Goal: Task Accomplishment & Management: Complete application form

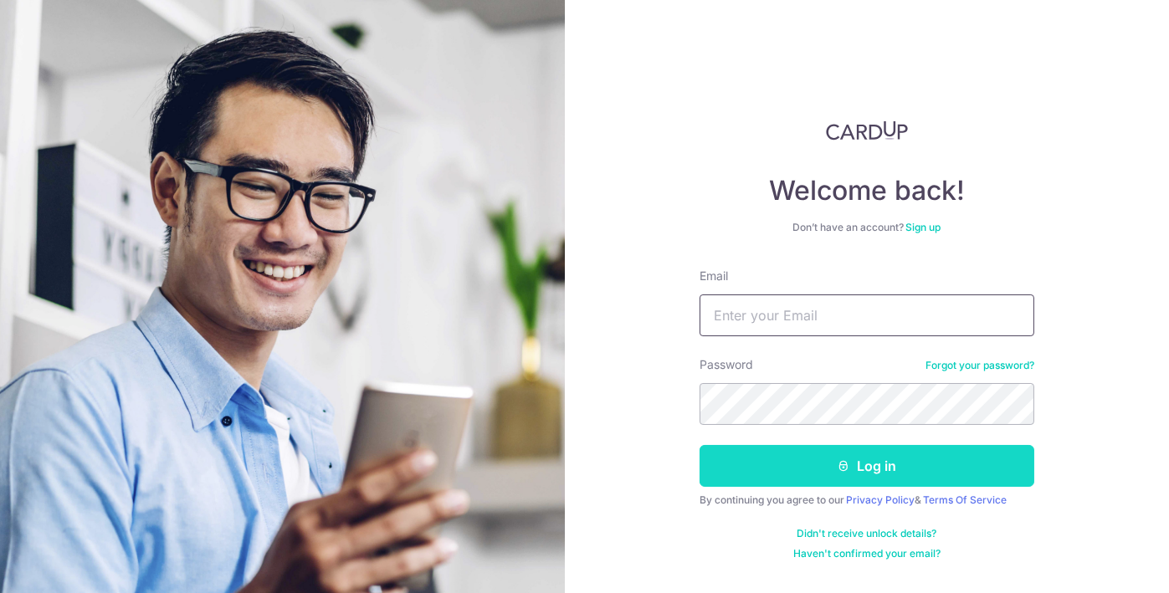
type input "[EMAIL_ADDRESS][DOMAIN_NAME]"
click at [798, 459] on button "Log in" at bounding box center [866, 466] width 335 height 42
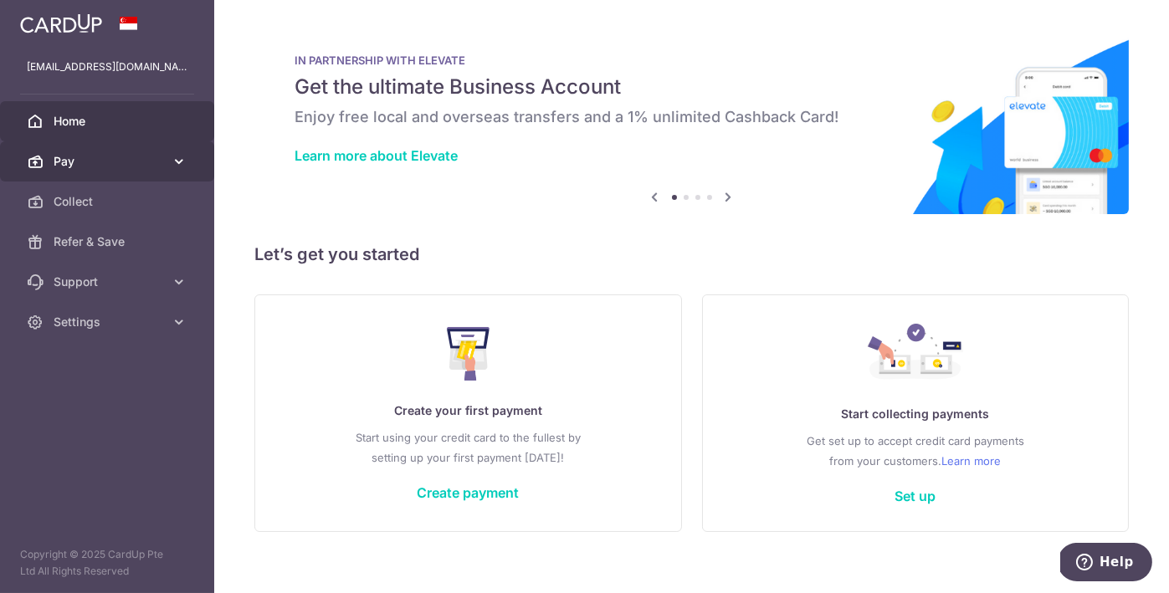
click at [151, 157] on span "Pay" at bounding box center [109, 161] width 110 height 17
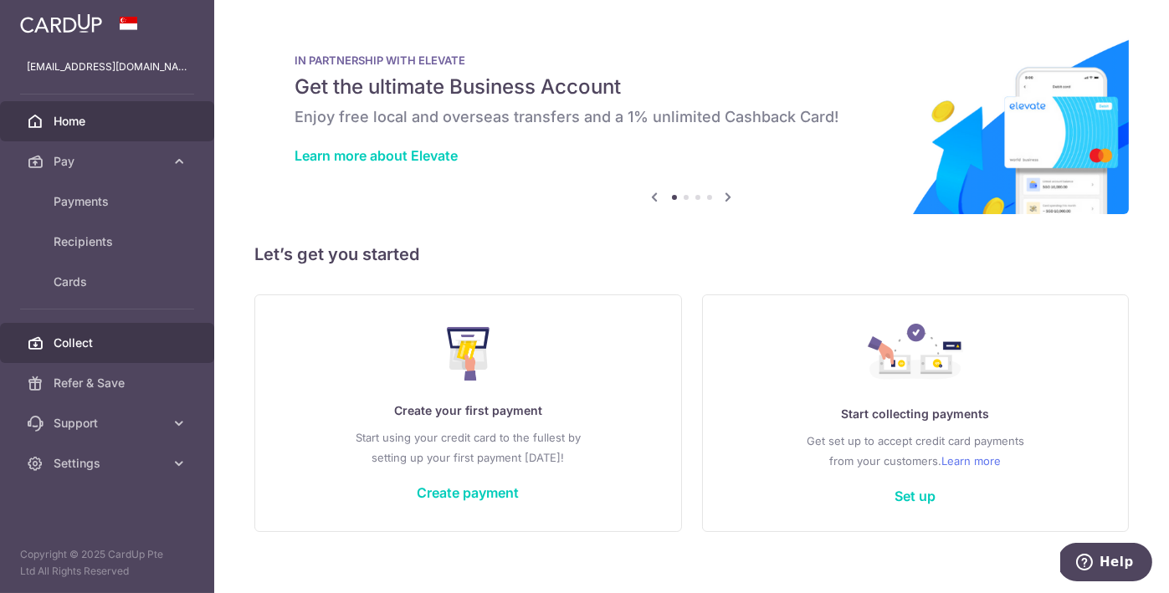
click at [80, 324] on link "Collect" at bounding box center [107, 343] width 214 height 40
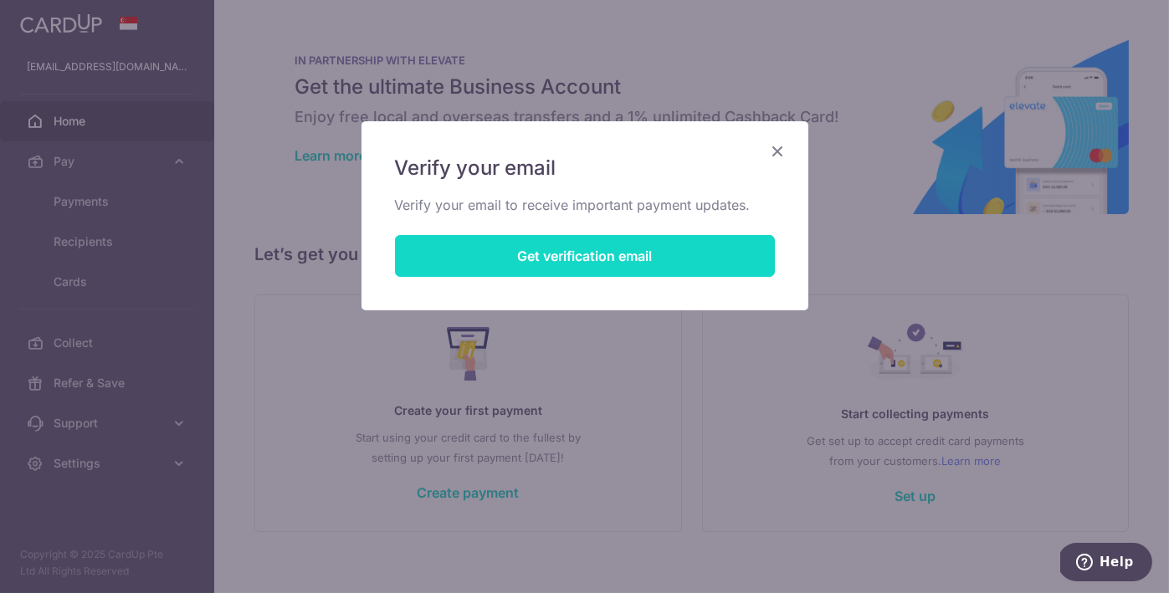
click at [610, 251] on button "Get verification email" at bounding box center [585, 256] width 380 height 42
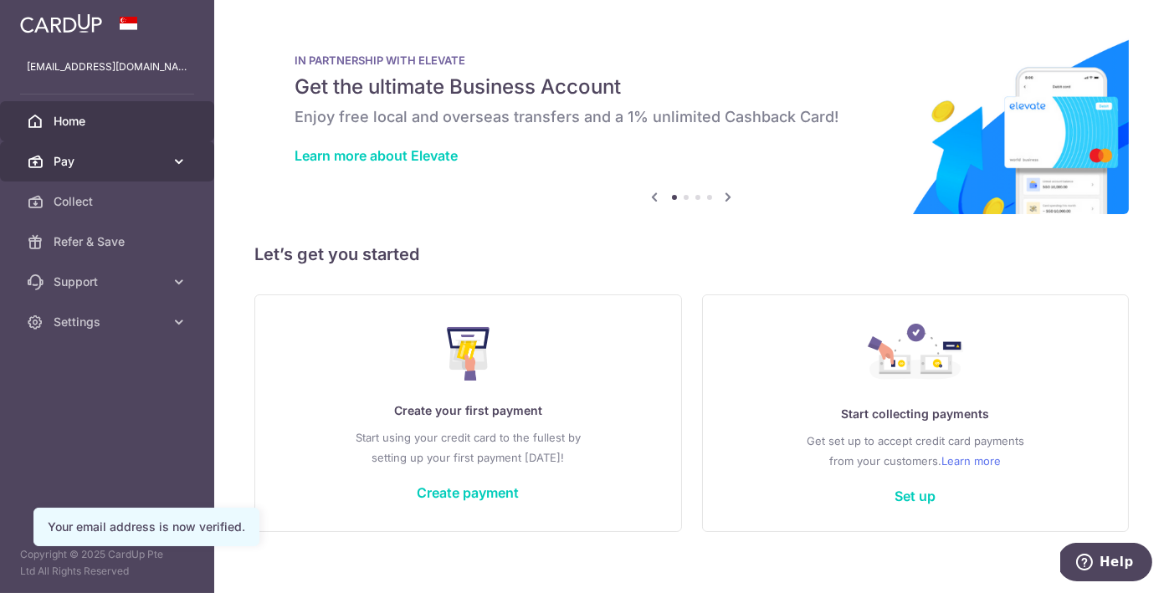
click at [161, 159] on span "Pay" at bounding box center [109, 161] width 110 height 17
click at [164, 160] on link "Pay" at bounding box center [107, 161] width 214 height 40
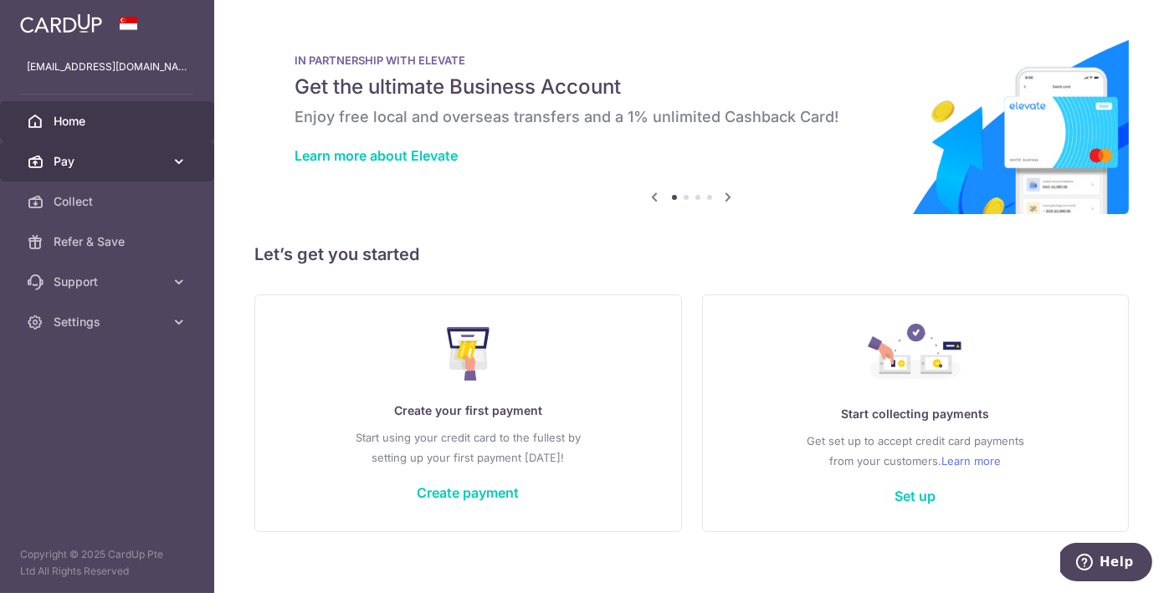
click at [76, 169] on span "Pay" at bounding box center [109, 161] width 110 height 17
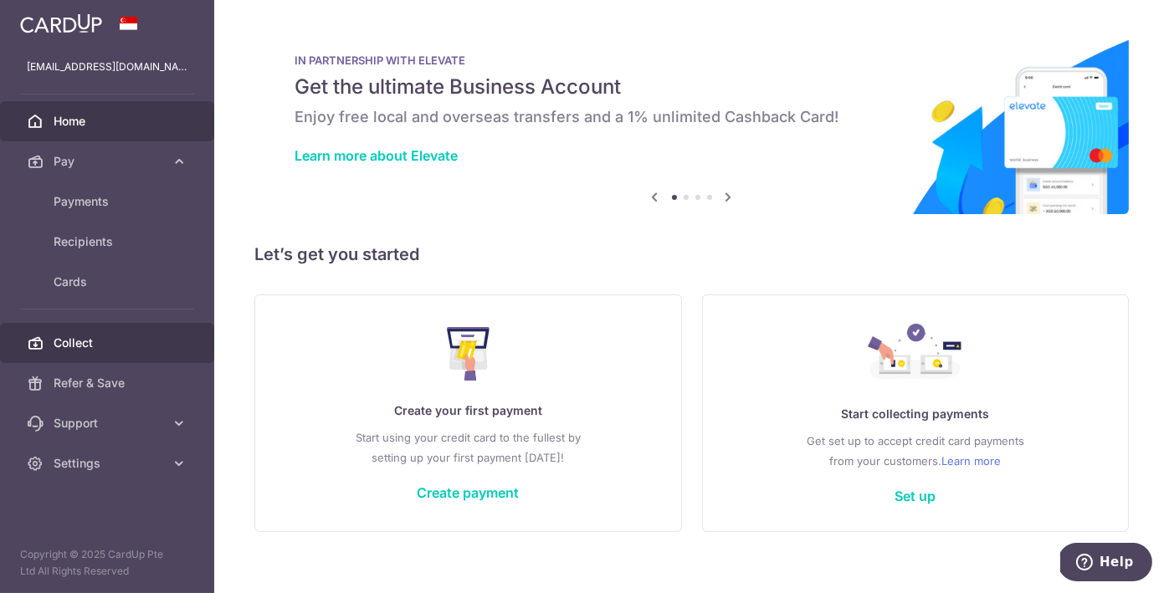
click at [94, 349] on span "Collect" at bounding box center [109, 343] width 110 height 17
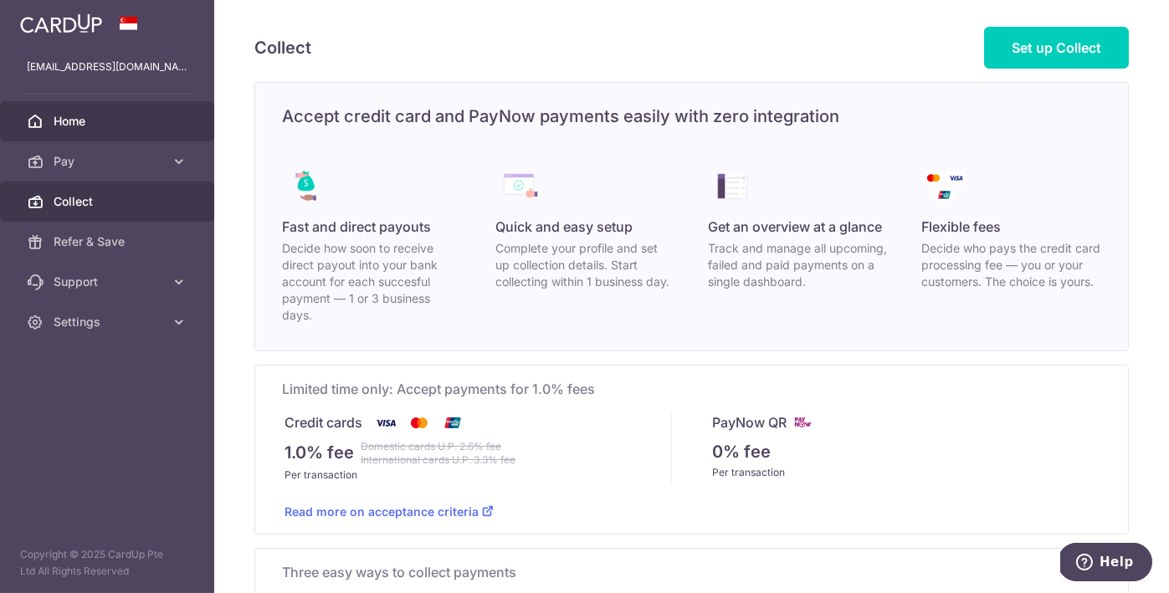
click at [87, 125] on span "Home" at bounding box center [109, 121] width 110 height 17
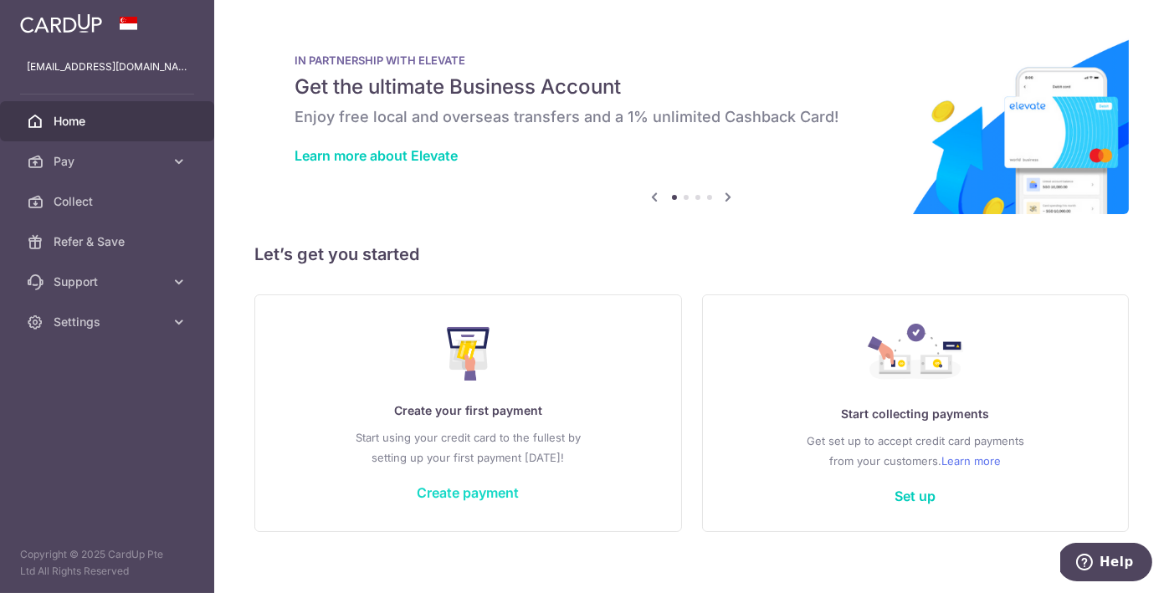
click at [481, 484] on link "Create payment" at bounding box center [468, 492] width 102 height 17
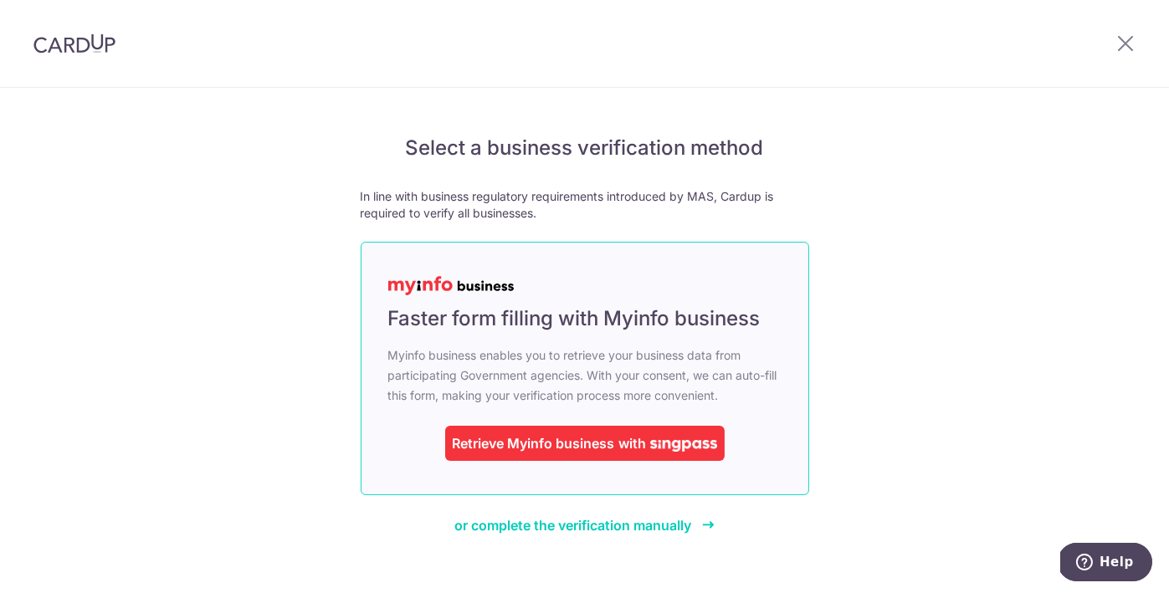
click at [700, 320] on span "Faster form filling with Myinfo business" at bounding box center [574, 318] width 372 height 27
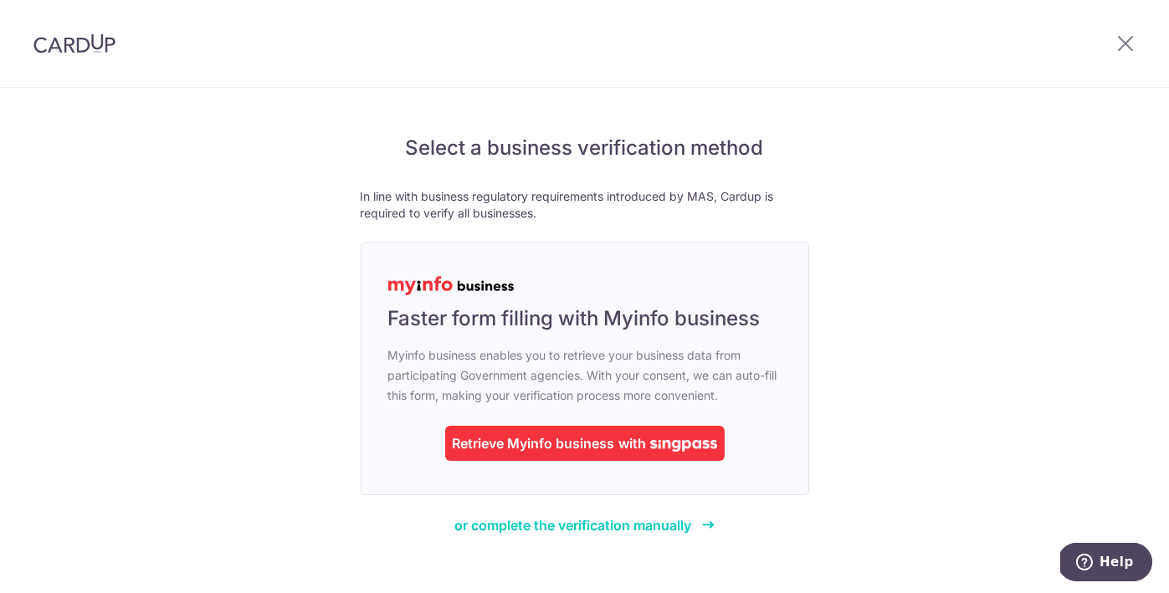
click at [879, 216] on div "Select a business verification method In line with business regulatory requirem…" at bounding box center [584, 351] width 1169 height 526
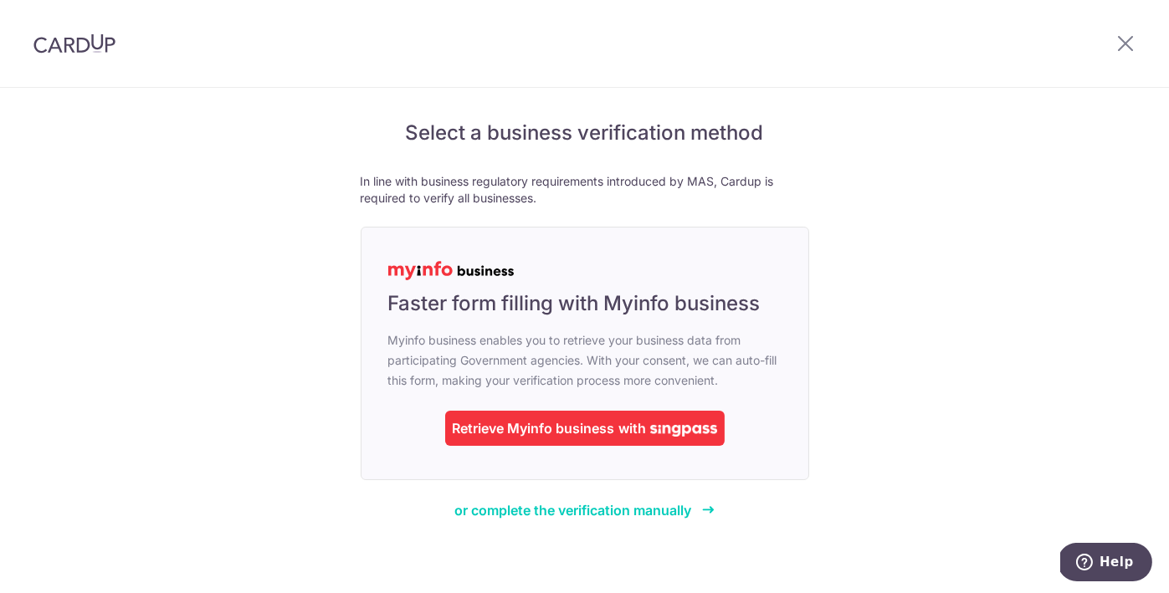
scroll to position [20, 0]
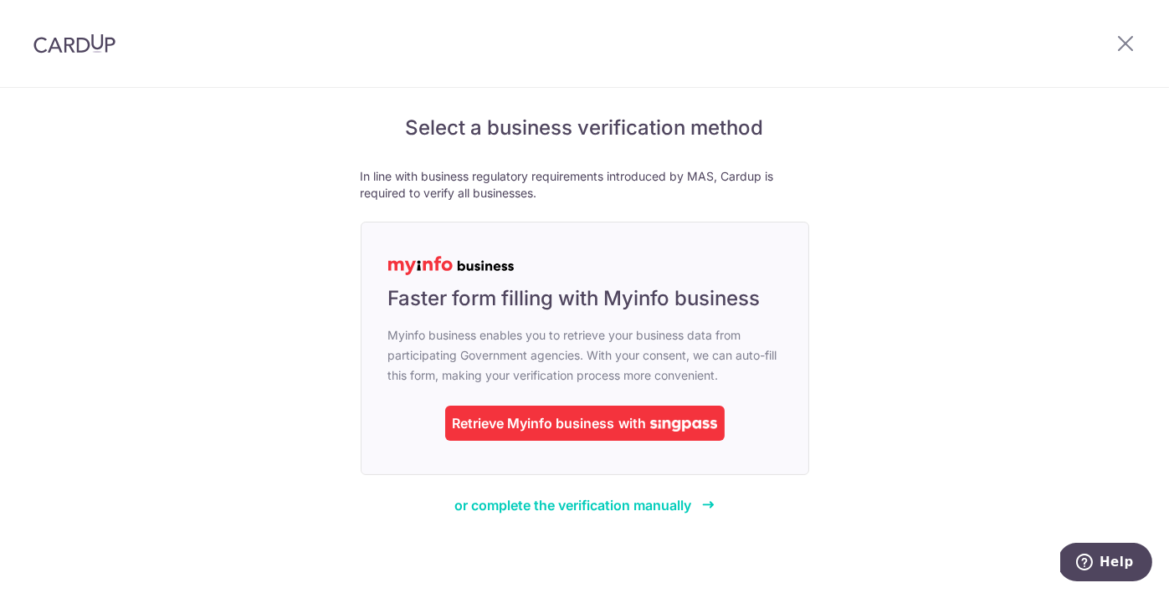
click at [1014, 479] on div "Select a business verification method In line with business regulatory requirem…" at bounding box center [584, 331] width 1169 height 526
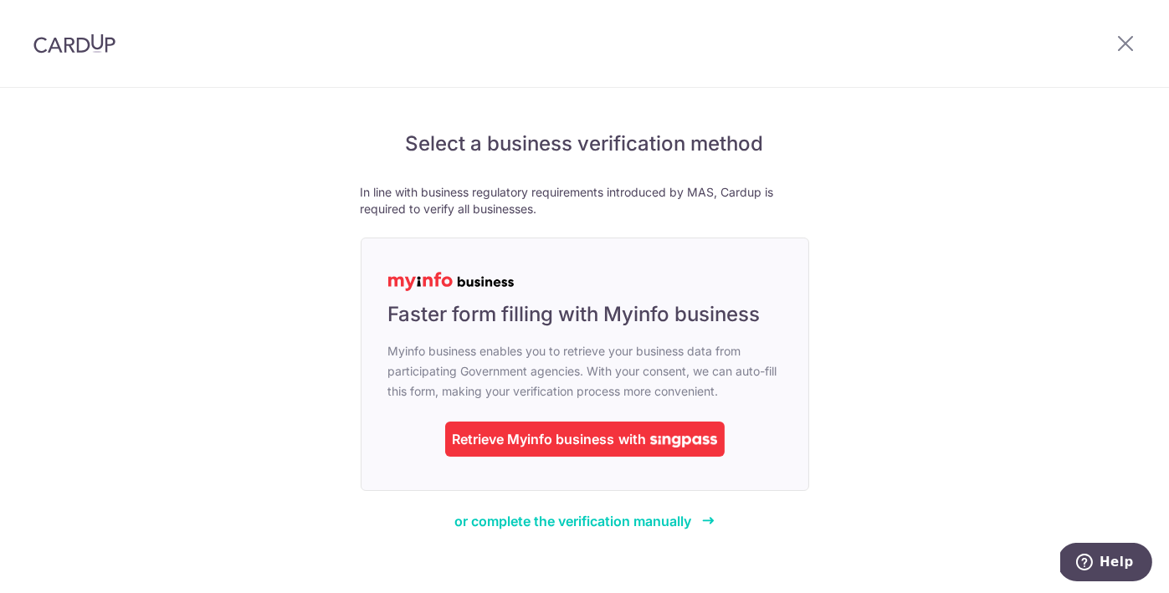
scroll to position [0, 0]
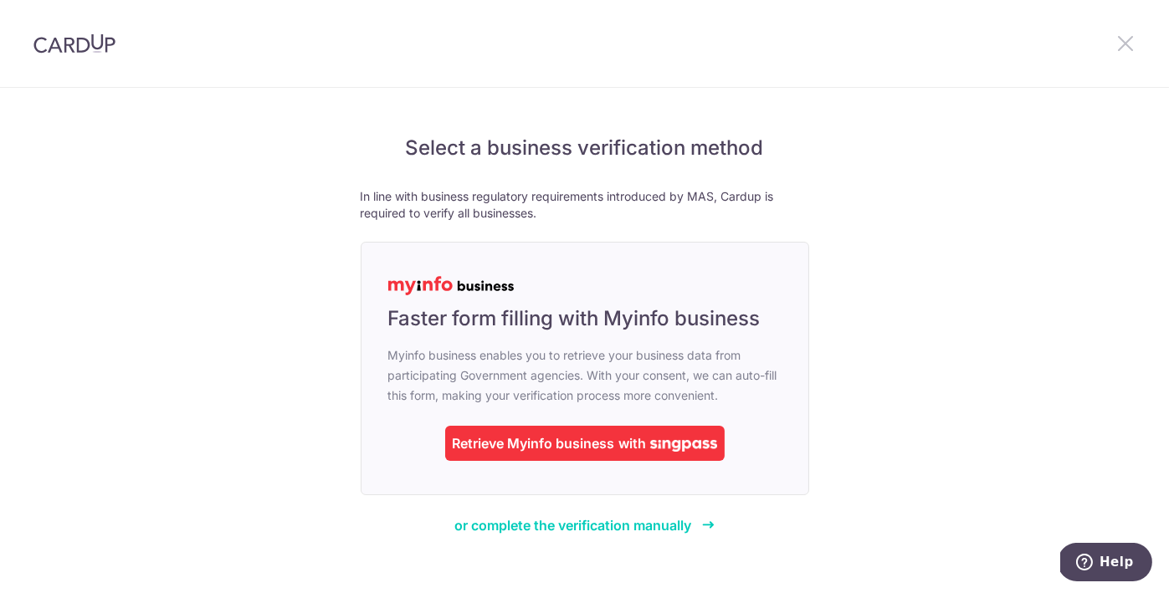
click at [1124, 37] on icon at bounding box center [1125, 43] width 20 height 21
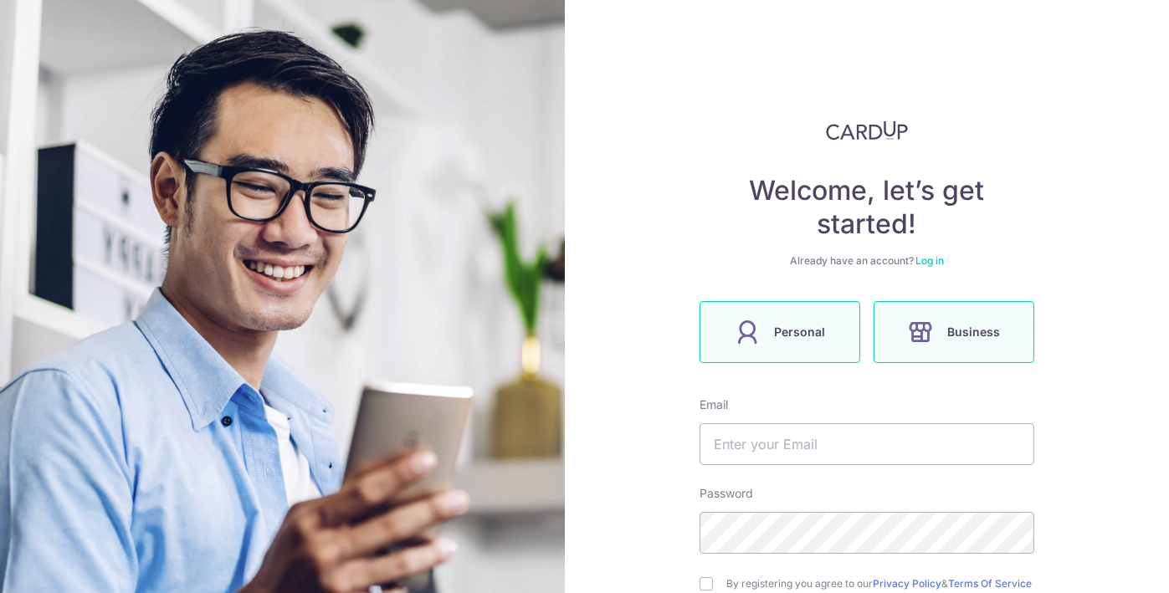
scroll to position [190, 0]
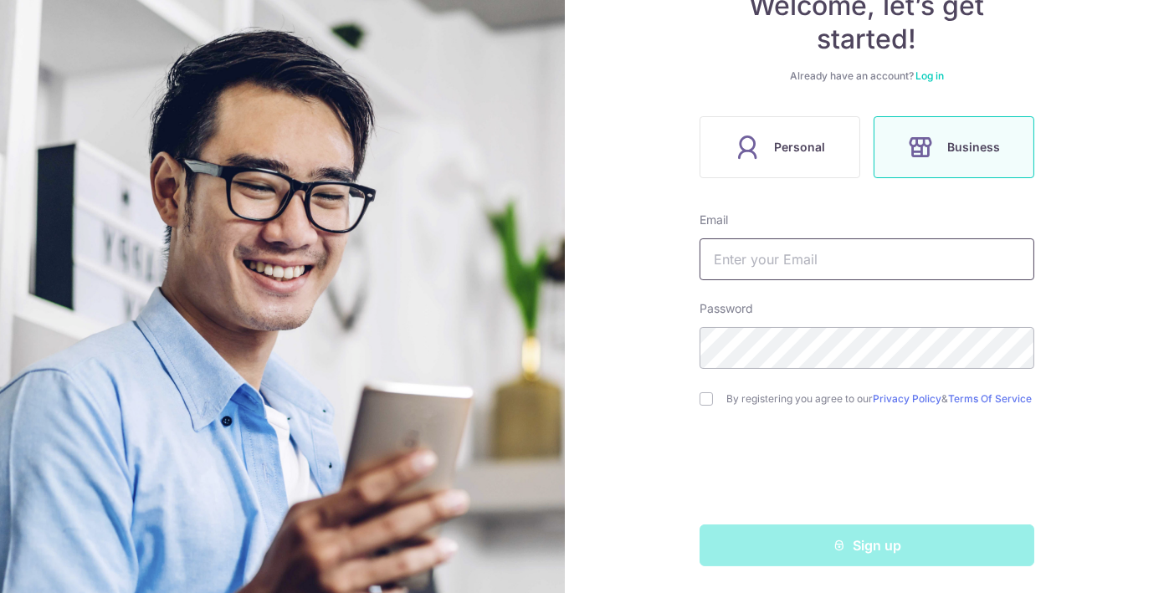
click at [779, 243] on input "text" at bounding box center [866, 259] width 335 height 42
paste input "[PERSON_NAME][EMAIL_ADDRESS][PERSON_NAME][DOMAIN_NAME]"
type input "[PERSON_NAME][EMAIL_ADDRESS][PERSON_NAME][DOMAIN_NAME]"
drag, startPoint x: 1051, startPoint y: 315, endPoint x: 1044, endPoint y: 302, distance: 14.2
click at [1051, 315] on div "Welcome, let’s get started! Already have an account? Log in Personal Business E…" at bounding box center [867, 296] width 605 height 593
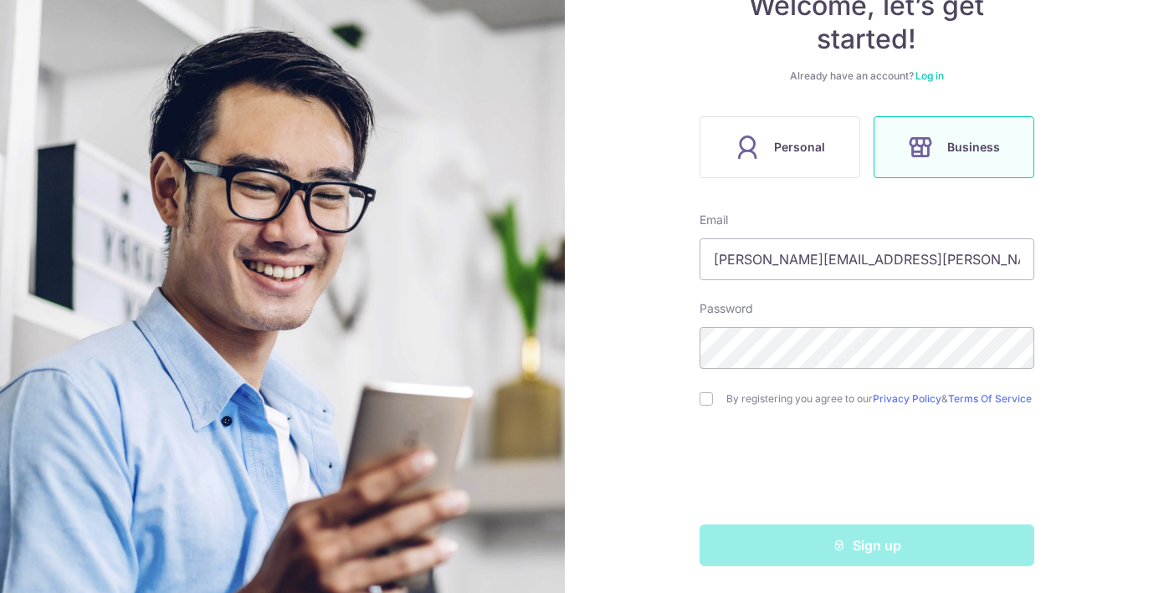
scroll to position [189, 0]
click at [711, 397] on div "By registering you agree to our Privacy Policy & Terms Of Service" at bounding box center [866, 399] width 335 height 20
click at [699, 406] on div "By registering you agree to our Privacy Policy & Terms Of Service" at bounding box center [866, 399] width 335 height 20
click at [704, 397] on input "checkbox" at bounding box center [705, 398] width 13 height 13
checkbox input "true"
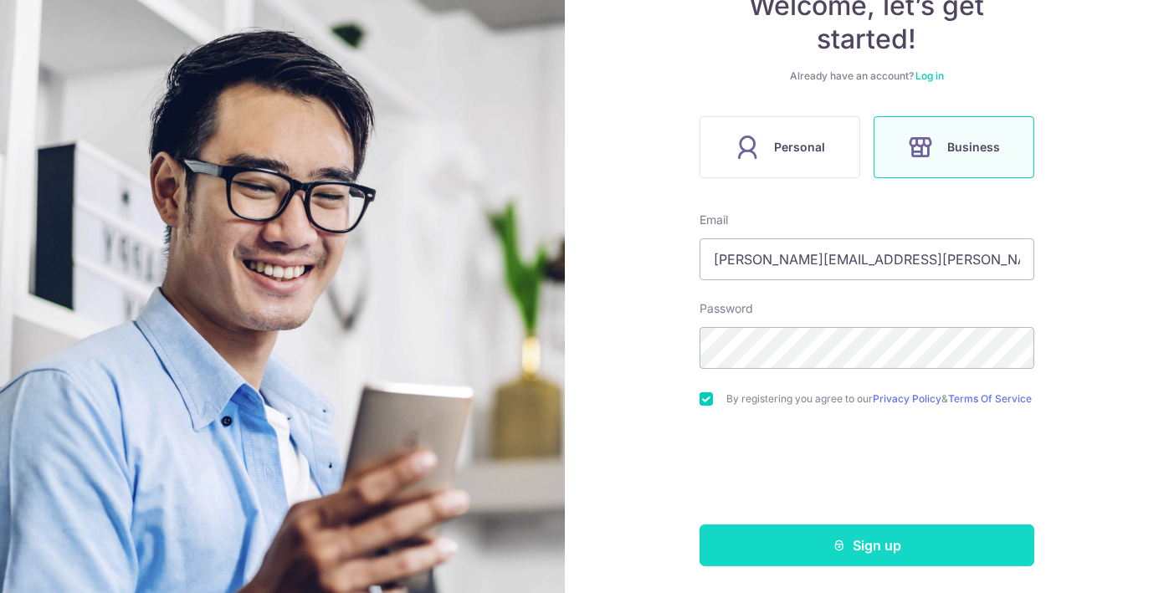
click at [822, 549] on button "Sign up" at bounding box center [866, 546] width 335 height 42
